Goal: Check status: Check status

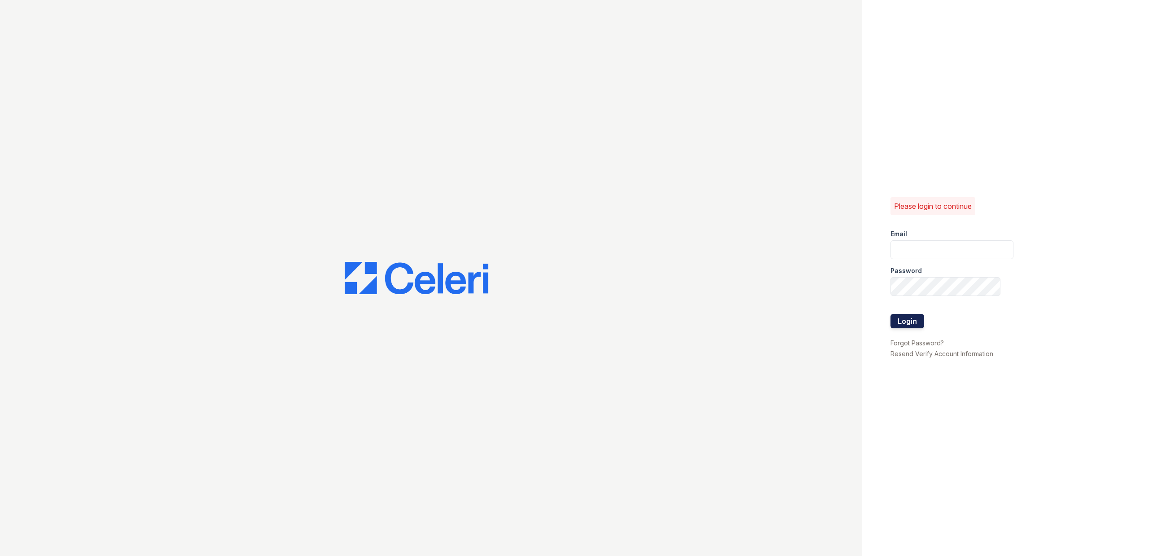
type input "Aspect.pm@cafmanagement.com"
click at [898, 318] on button "Login" at bounding box center [907, 321] width 34 height 14
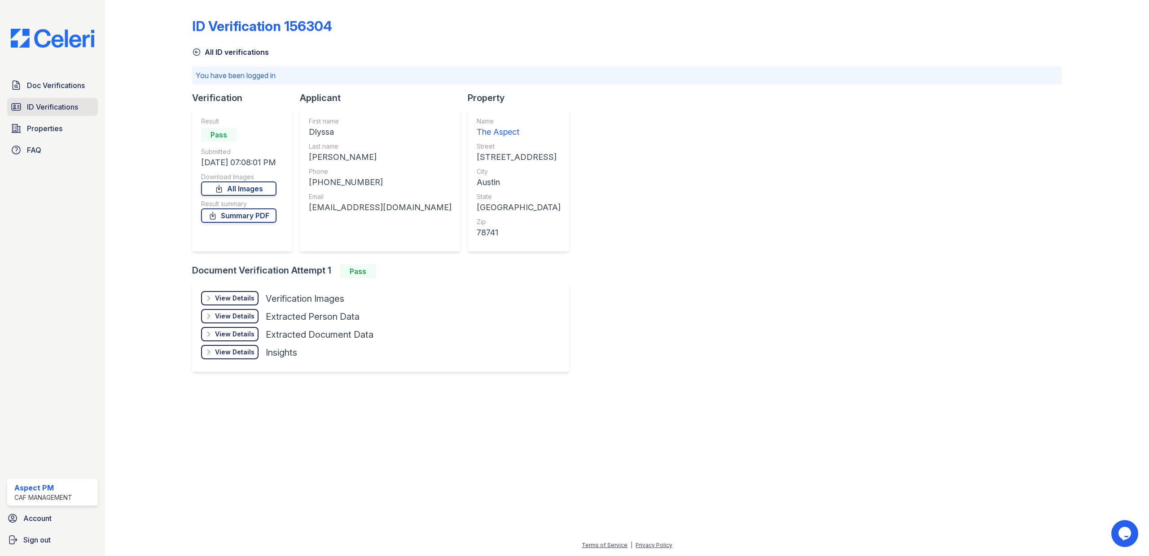
click at [27, 108] on span "ID Verifications" at bounding box center [52, 106] width 51 height 11
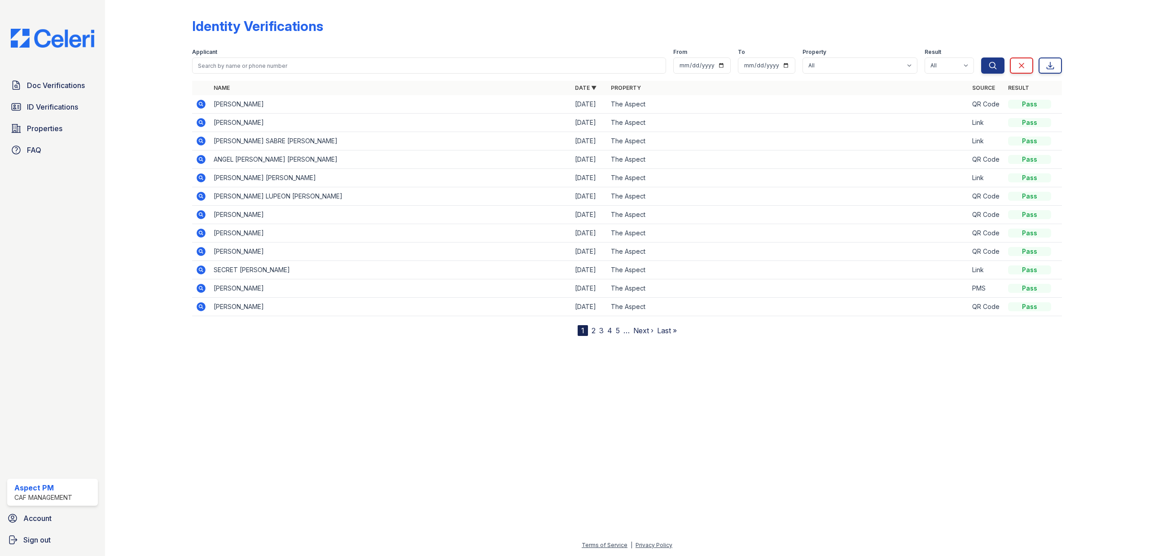
click at [202, 121] on icon at bounding box center [201, 122] width 11 height 11
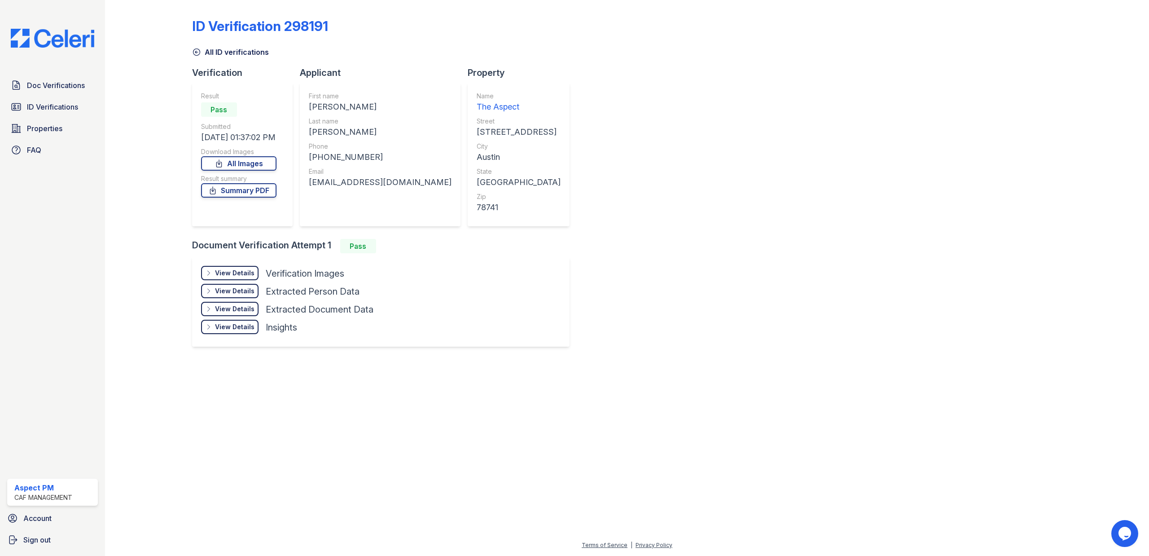
click at [238, 273] on div "View Details" at bounding box center [234, 272] width 39 height 9
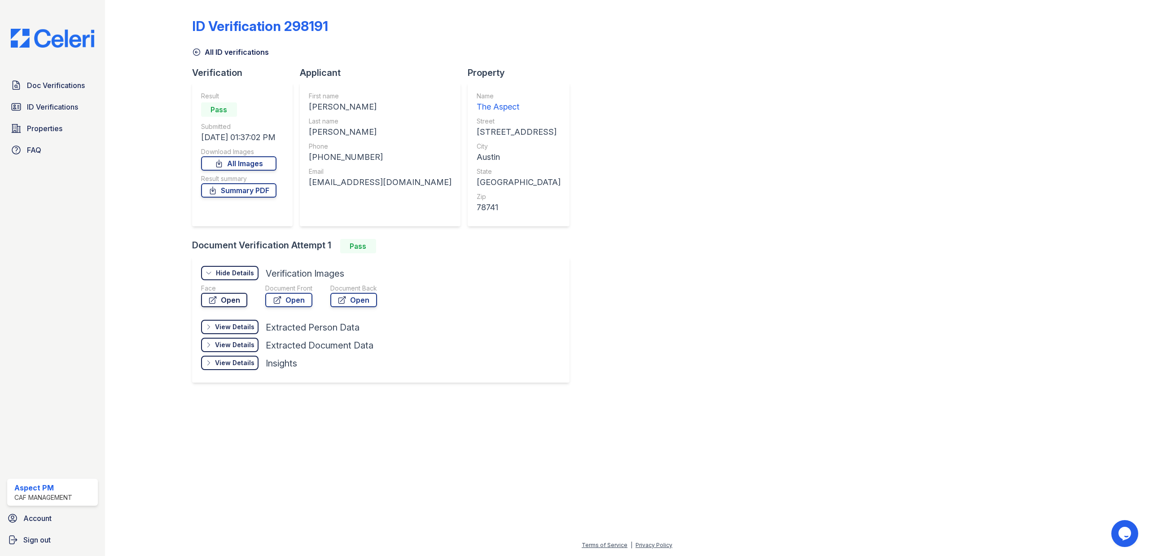
click at [230, 298] on link "Open" at bounding box center [224, 300] width 46 height 14
click at [297, 296] on link "Open" at bounding box center [288, 300] width 47 height 14
click at [63, 104] on span "ID Verifications" at bounding box center [52, 106] width 51 height 11
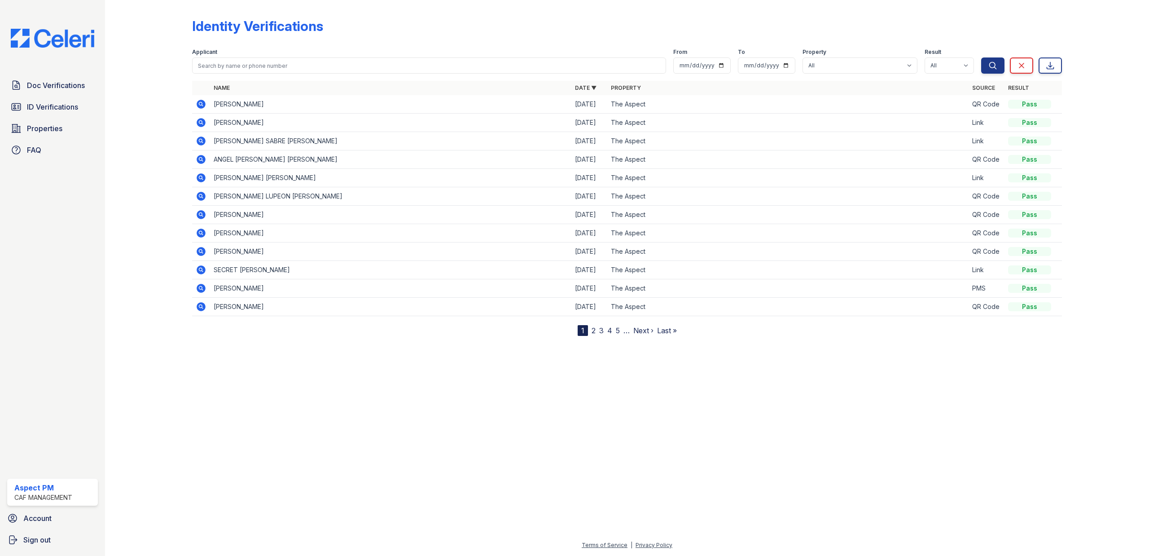
click at [198, 101] on icon at bounding box center [201, 104] width 9 height 9
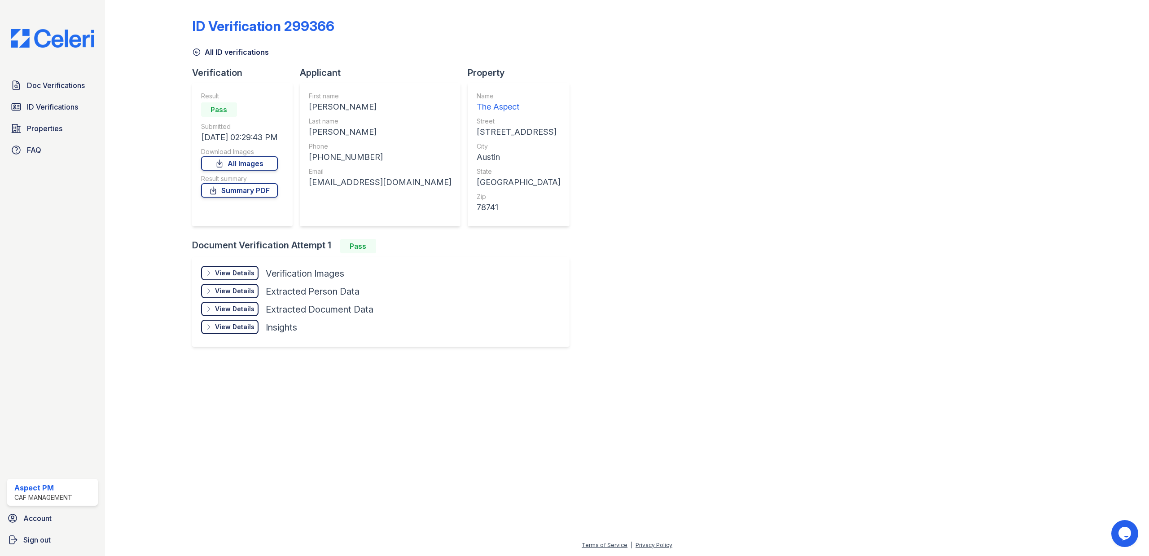
click at [234, 272] on div "View Details" at bounding box center [234, 272] width 39 height 9
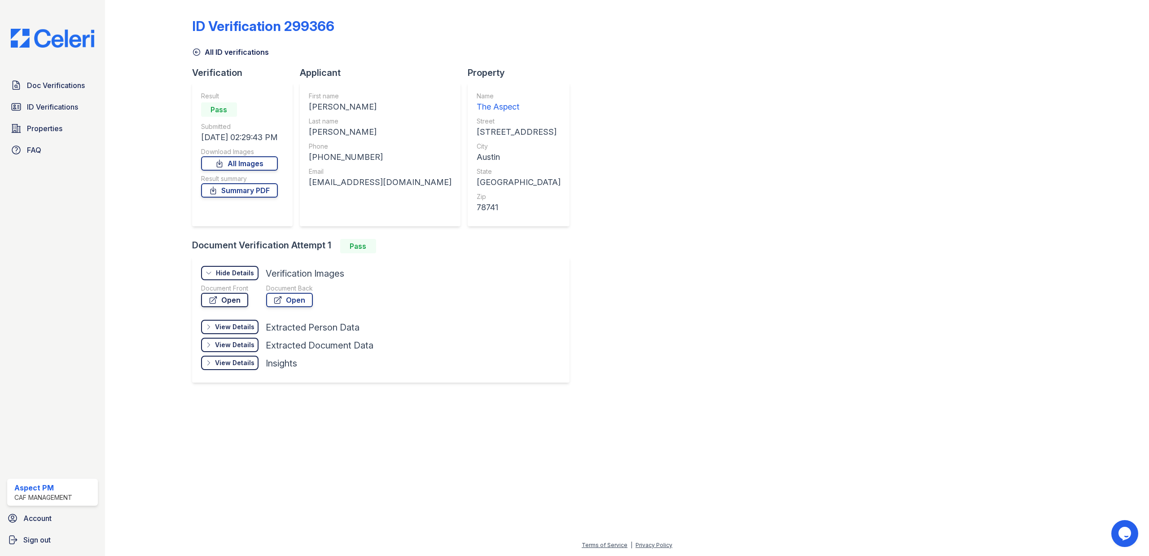
click at [227, 297] on link "Open" at bounding box center [224, 300] width 47 height 14
click at [70, 110] on span "ID Verifications" at bounding box center [52, 106] width 51 height 11
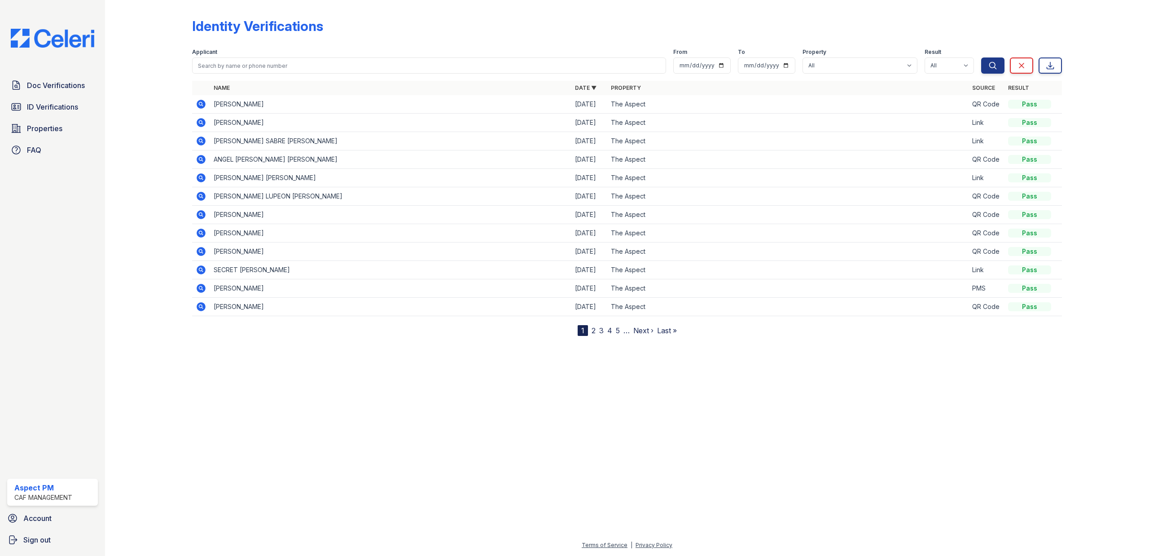
click at [197, 176] on icon at bounding box center [201, 177] width 9 height 9
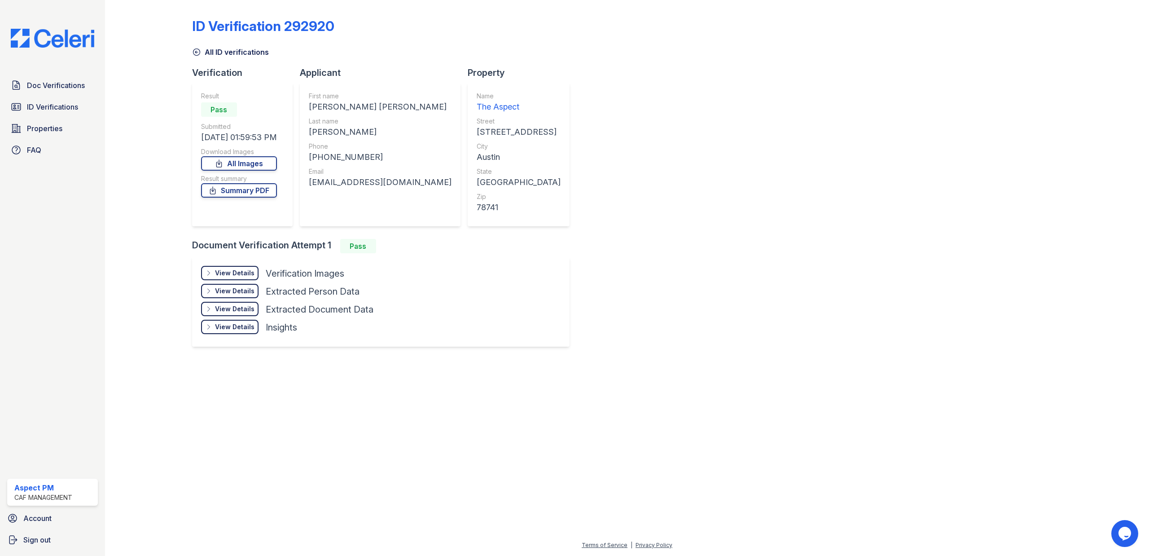
click at [221, 268] on div "View Details" at bounding box center [234, 272] width 39 height 9
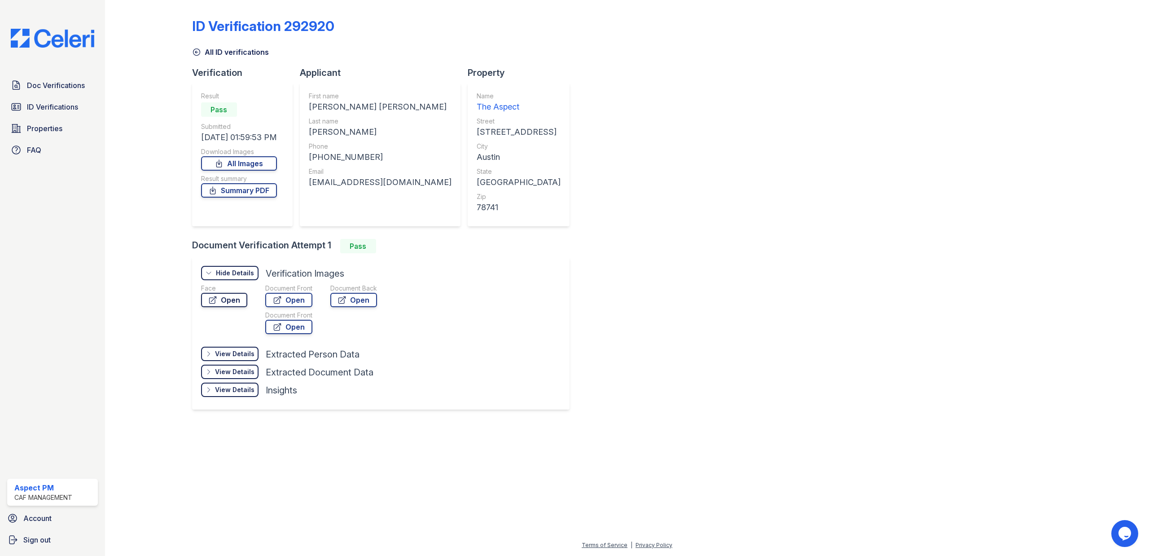
click at [219, 300] on link "Open" at bounding box center [224, 300] width 46 height 14
click at [63, 105] on span "ID Verifications" at bounding box center [52, 106] width 51 height 11
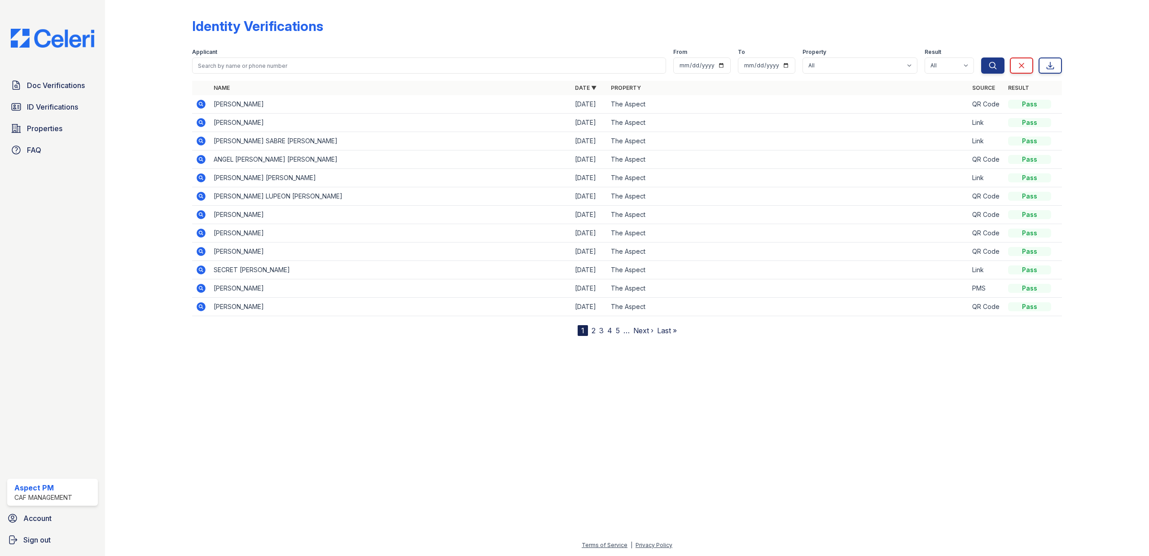
click at [198, 197] on icon at bounding box center [201, 196] width 9 height 9
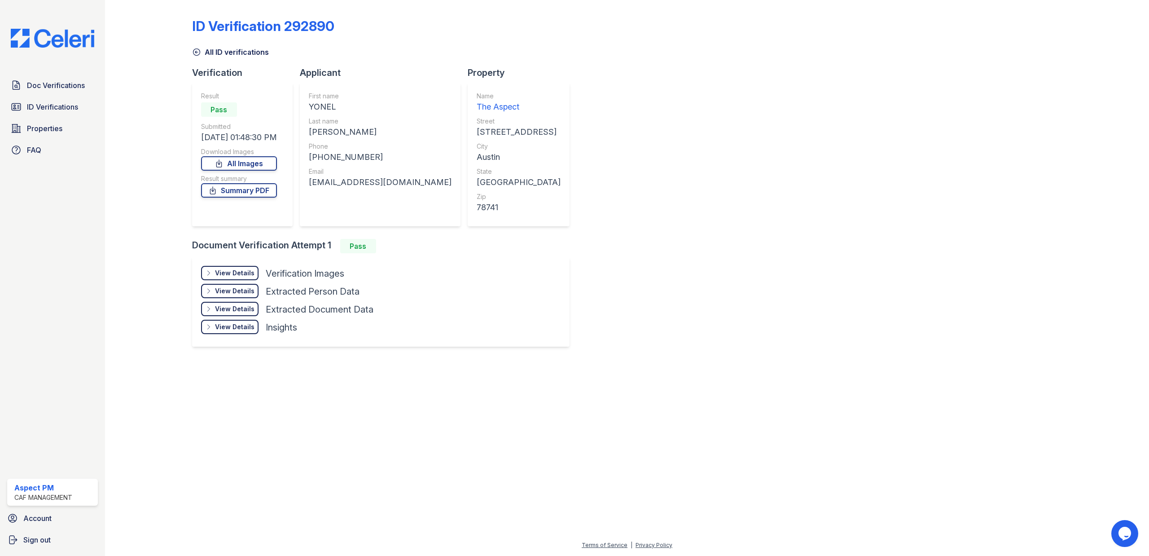
click at [243, 273] on div "View Details" at bounding box center [234, 272] width 39 height 9
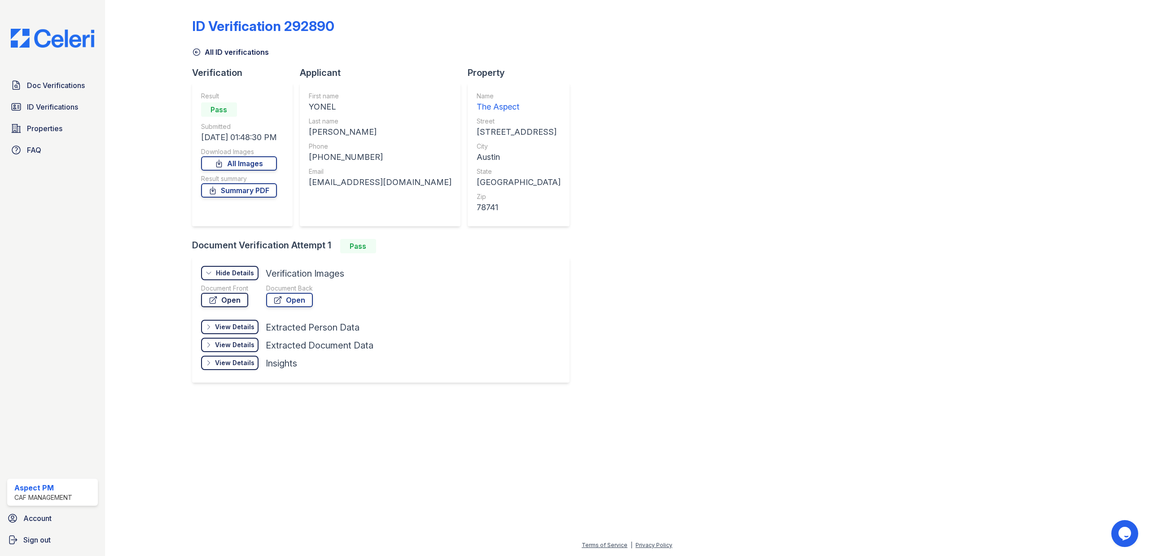
click at [237, 298] on link "Open" at bounding box center [224, 300] width 47 height 14
click at [27, 103] on span "ID Verifications" at bounding box center [52, 106] width 51 height 11
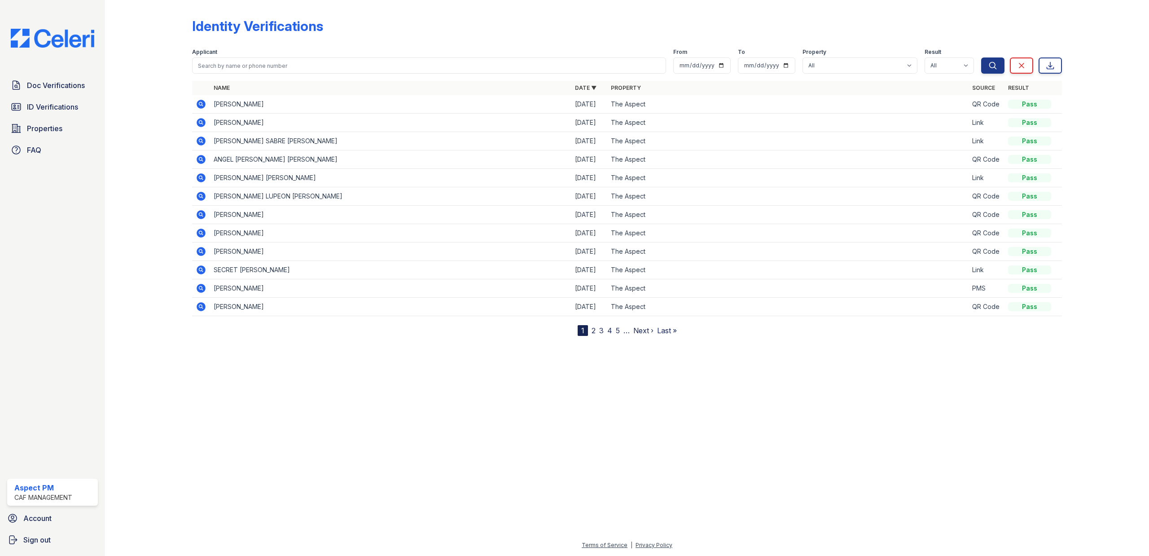
click at [644, 329] on link "Next ›" at bounding box center [643, 330] width 20 height 9
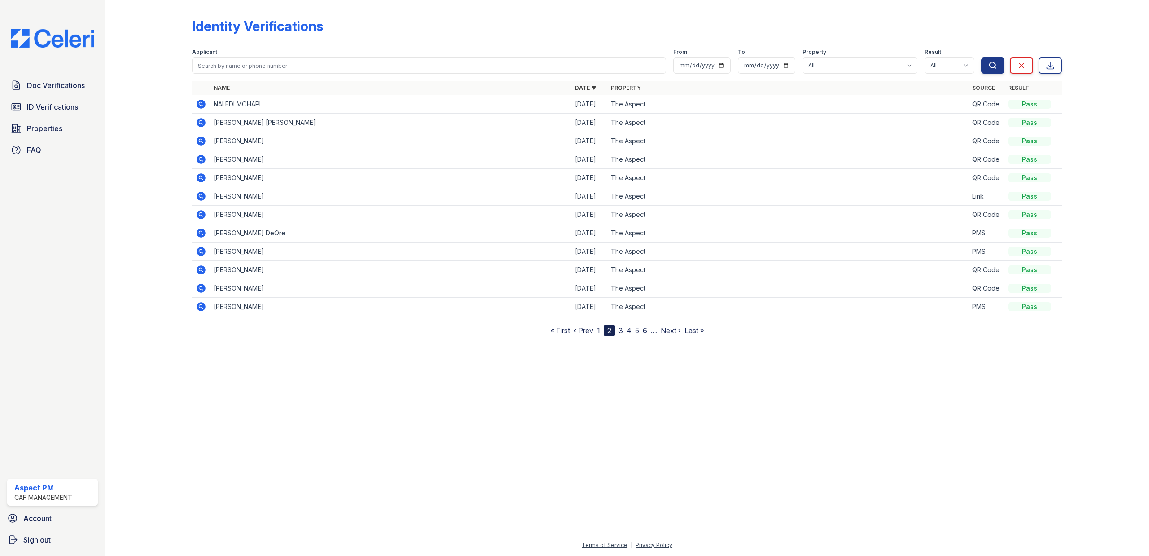
click at [199, 158] on icon at bounding box center [201, 159] width 11 height 11
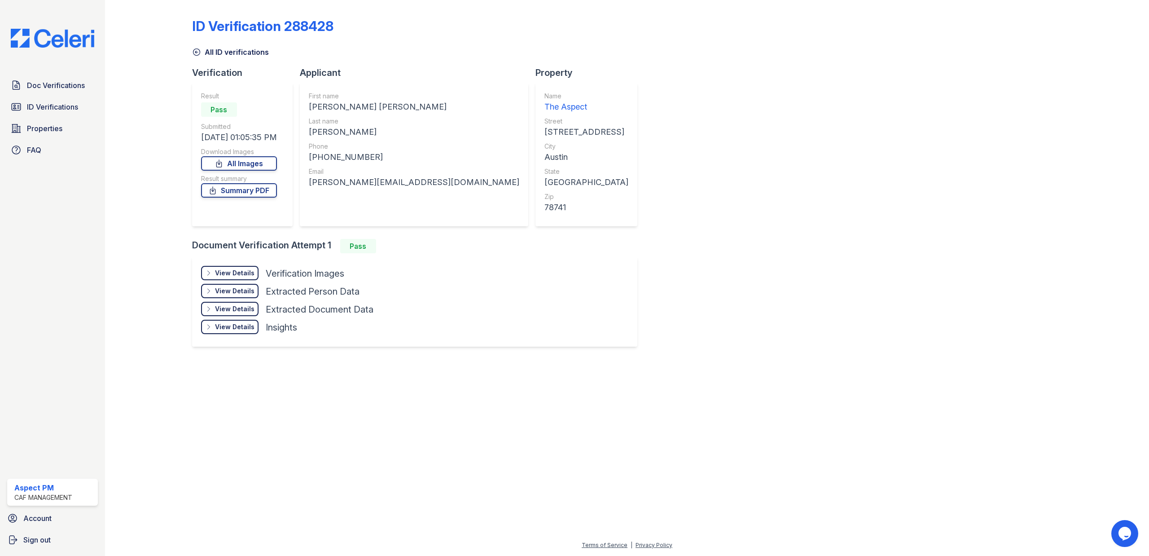
click at [229, 268] on div "View Details" at bounding box center [234, 272] width 39 height 9
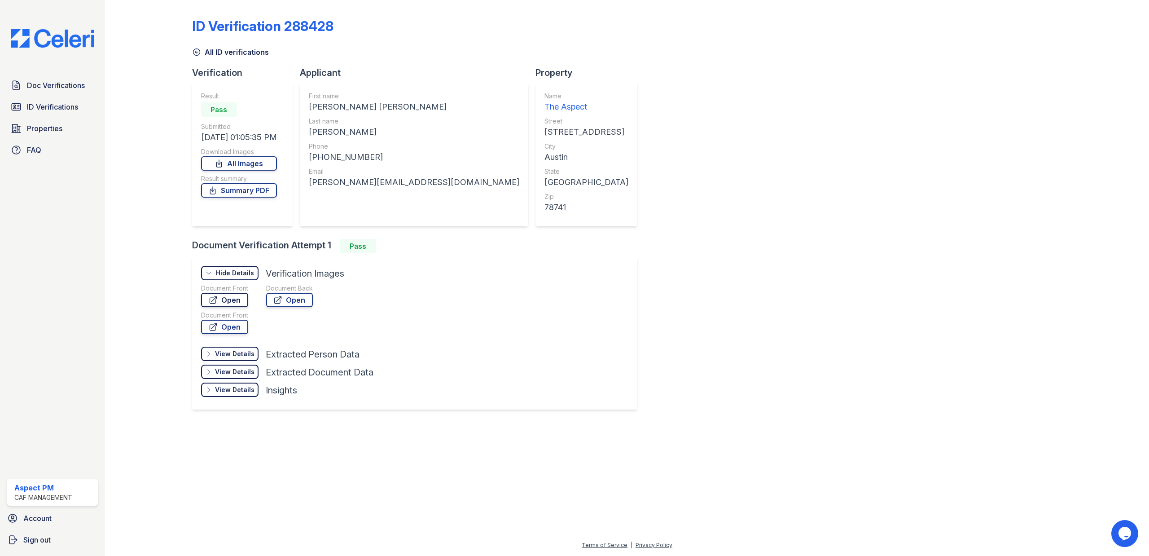
click at [234, 302] on link "Open" at bounding box center [224, 300] width 47 height 14
click at [33, 105] on span "ID Verifications" at bounding box center [52, 106] width 51 height 11
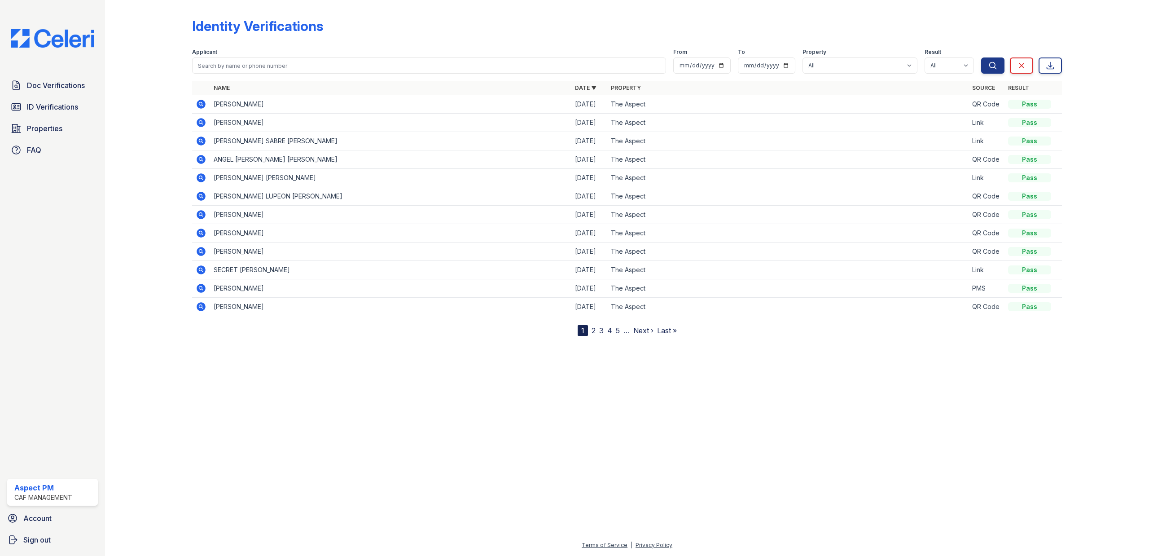
click at [593, 334] on link "2" at bounding box center [593, 330] width 4 height 9
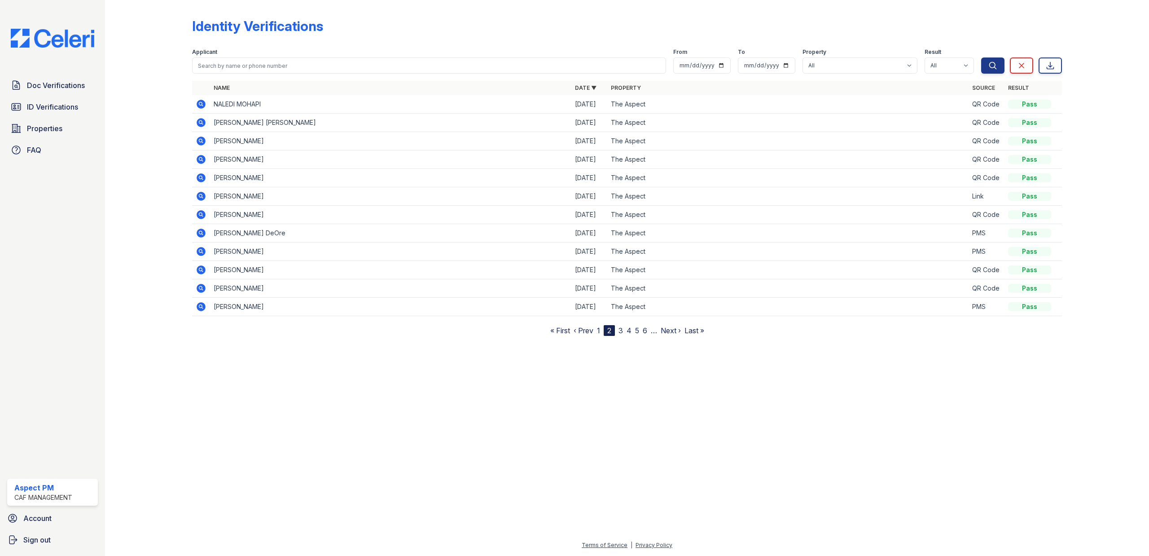
click at [201, 234] on icon at bounding box center [201, 233] width 11 height 11
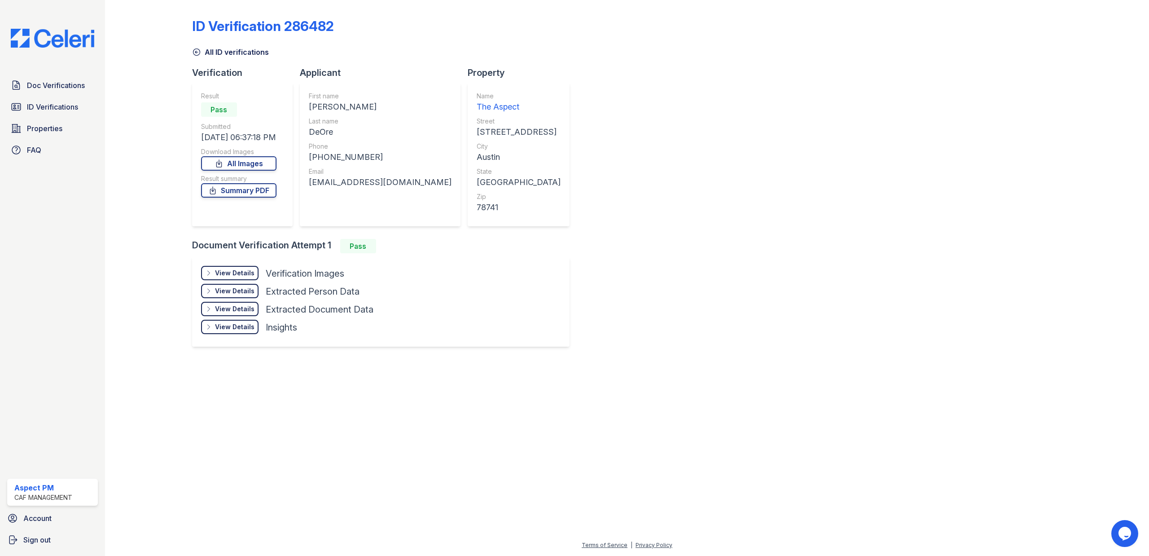
click at [239, 274] on div "View Details" at bounding box center [234, 272] width 39 height 9
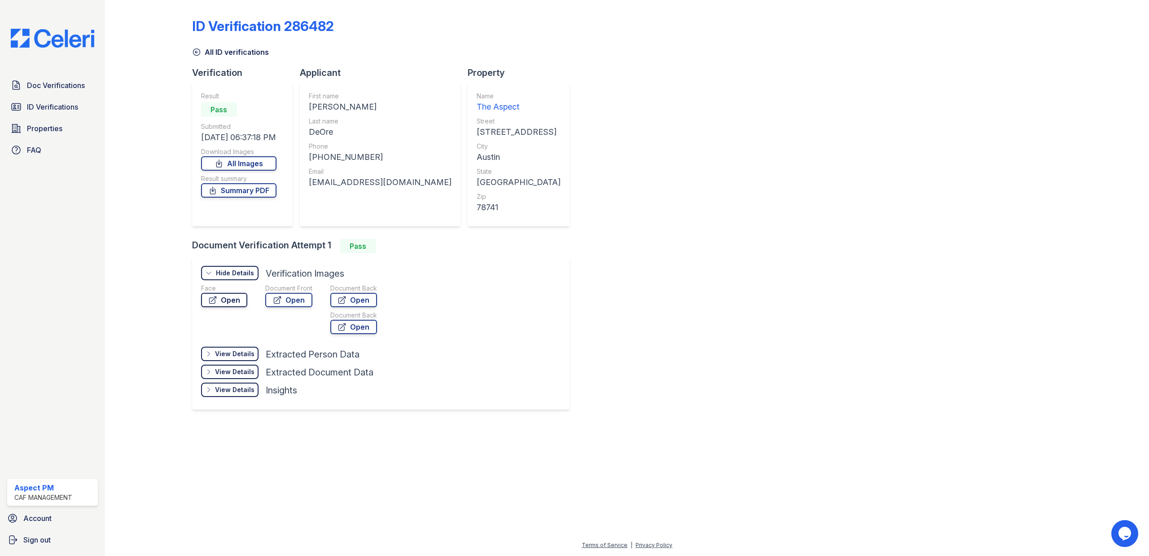
click at [223, 297] on link "Open" at bounding box center [224, 300] width 46 height 14
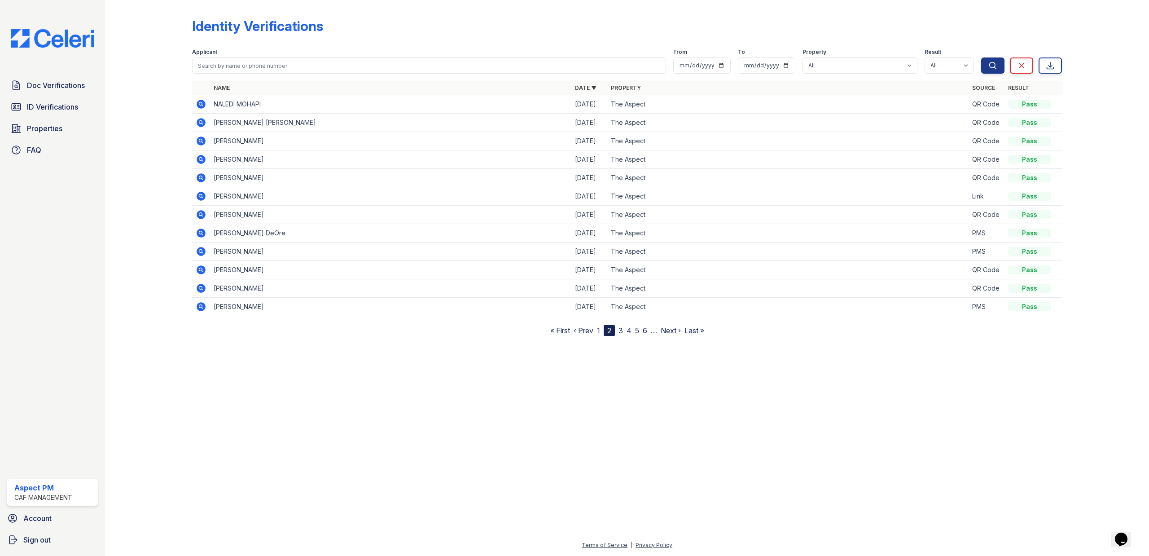
click at [621, 331] on link "3" at bounding box center [620, 330] width 4 height 9
click at [625, 334] on link "4" at bounding box center [624, 330] width 5 height 9
